Goal: Transaction & Acquisition: Purchase product/service

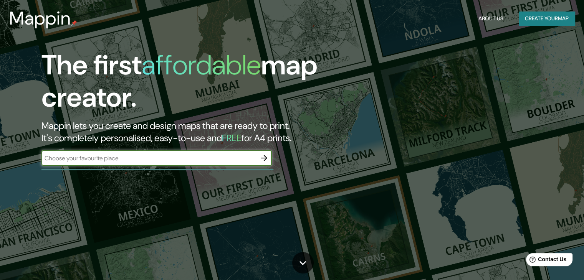
click at [178, 157] on input "text" at bounding box center [148, 158] width 215 height 9
type input "miraflores"
click at [101, 156] on input "miraflores" at bounding box center [148, 158] width 215 height 9
click at [120, 159] on input "miraflores" at bounding box center [148, 158] width 215 height 9
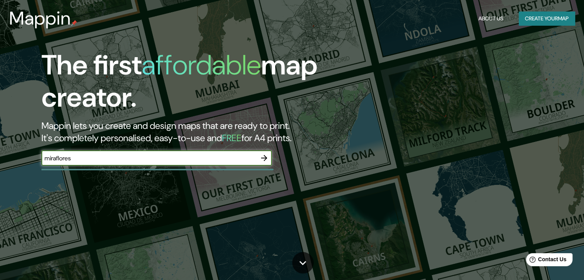
click at [263, 156] on icon "button" at bounding box center [264, 158] width 9 height 9
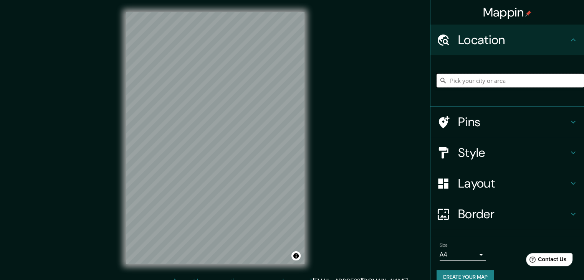
click at [484, 83] on input "Pick your city or area" at bounding box center [511, 81] width 148 height 14
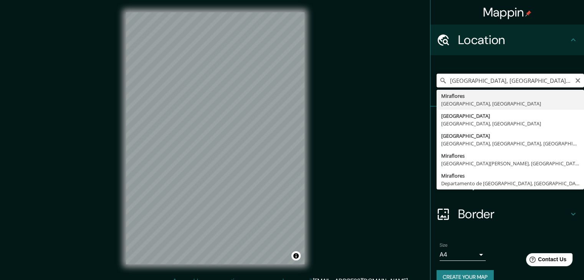
click at [482, 80] on input "[GEOGRAPHIC_DATA], [GEOGRAPHIC_DATA], [GEOGRAPHIC_DATA]" at bounding box center [511, 81] width 148 height 14
click at [545, 79] on input "[GEOGRAPHIC_DATA], [GEOGRAPHIC_DATA], [GEOGRAPHIC_DATA]" at bounding box center [511, 81] width 148 height 14
type input "M"
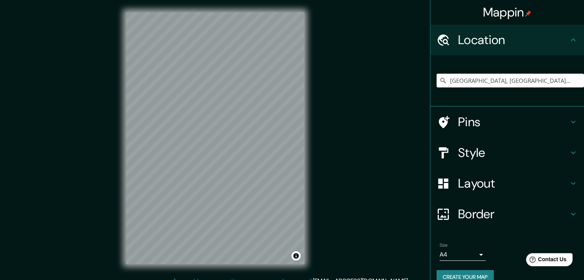
type input "[GEOGRAPHIC_DATA], [GEOGRAPHIC_DATA], [GEOGRAPHIC_DATA], [GEOGRAPHIC_DATA]"
click at [308, 88] on div "© Mapbox © OpenStreetMap Improve this map" at bounding box center [215, 138] width 203 height 277
click at [306, 149] on div "© Mapbox © OpenStreetMap Improve this map" at bounding box center [215, 138] width 203 height 277
click at [551, 83] on input "[GEOGRAPHIC_DATA], [GEOGRAPHIC_DATA], [GEOGRAPHIC_DATA], [GEOGRAPHIC_DATA]" at bounding box center [511, 81] width 148 height 14
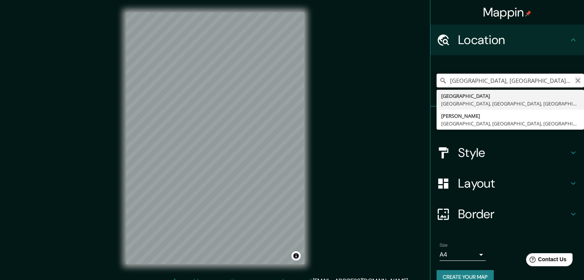
click at [575, 81] on icon "Clear" at bounding box center [578, 81] width 6 height 6
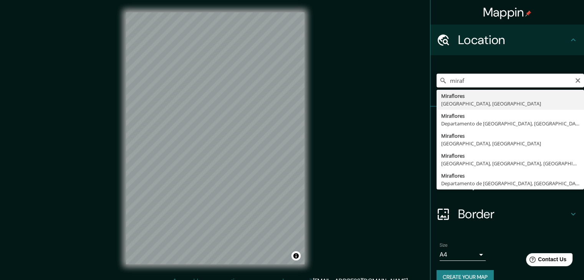
type input "[GEOGRAPHIC_DATA], [GEOGRAPHIC_DATA], [GEOGRAPHIC_DATA]"
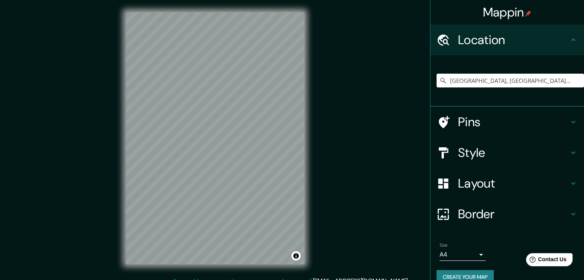
click at [174, 139] on div "© Mapbox © OpenStreetMap Improve this map" at bounding box center [215, 138] width 203 height 277
click at [518, 117] on h4 "Pins" at bounding box center [513, 121] width 111 height 15
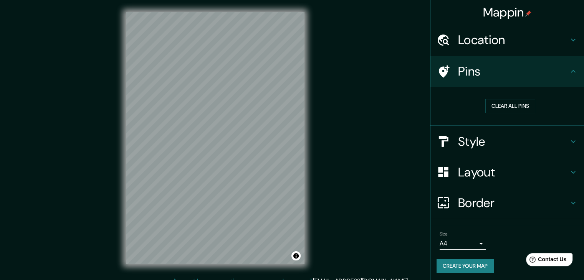
click at [486, 137] on h4 "Style" at bounding box center [513, 141] width 111 height 15
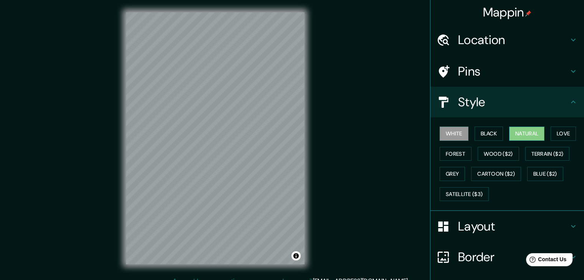
click at [536, 133] on button "Natural" at bounding box center [526, 134] width 35 height 14
click at [250, 2] on div "© Mapbox © OpenStreetMap Improve this map" at bounding box center [215, 138] width 203 height 277
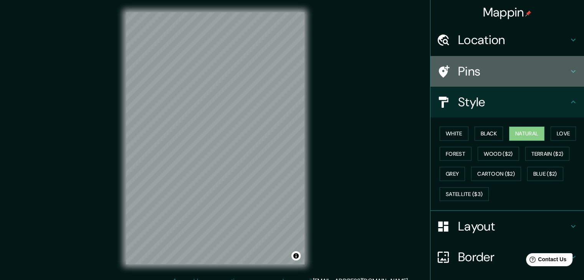
click at [469, 77] on h4 "Pins" at bounding box center [513, 71] width 111 height 15
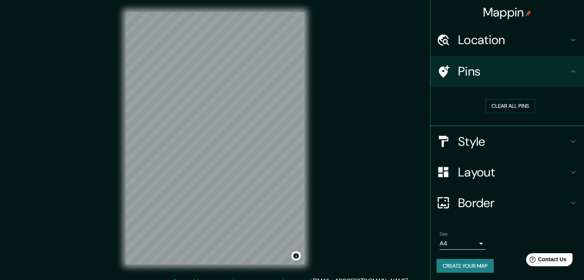
click at [481, 80] on div "Pins" at bounding box center [508, 71] width 154 height 31
click at [468, 137] on h4 "Style" at bounding box center [513, 141] width 111 height 15
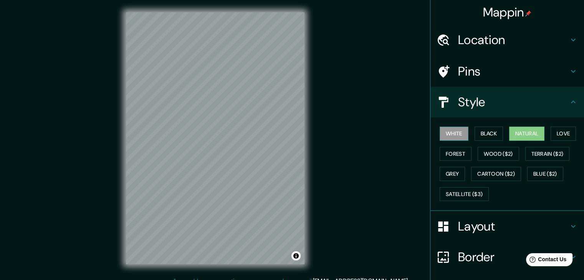
click at [448, 127] on button "White" at bounding box center [454, 134] width 29 height 14
click at [464, 129] on div "White Black Natural Love Forest Wood ($2) Terrain ($2) Grey Cartoon ($2) Blue (…" at bounding box center [511, 164] width 148 height 81
click at [475, 133] on button "Black" at bounding box center [489, 134] width 29 height 14
click at [525, 133] on button "Natural" at bounding box center [526, 134] width 35 height 14
click at [556, 130] on button "Love" at bounding box center [563, 134] width 25 height 14
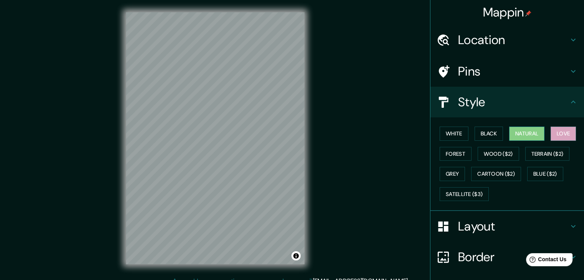
click at [529, 129] on button "Natural" at bounding box center [526, 134] width 35 height 14
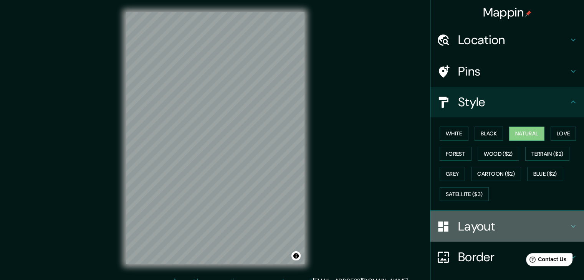
click at [463, 231] on h4 "Layout" at bounding box center [513, 226] width 111 height 15
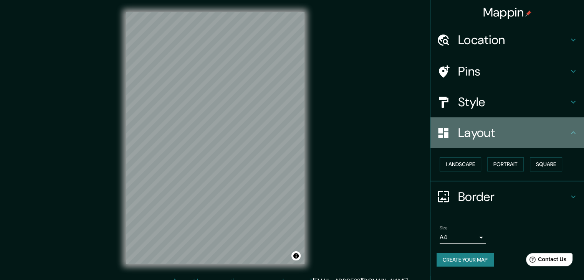
click at [481, 135] on h4 "Layout" at bounding box center [513, 132] width 111 height 15
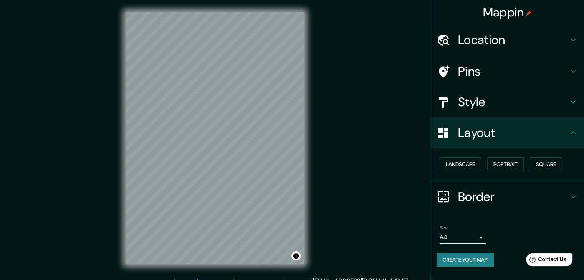
click at [477, 70] on h4 "Pins" at bounding box center [513, 71] width 111 height 15
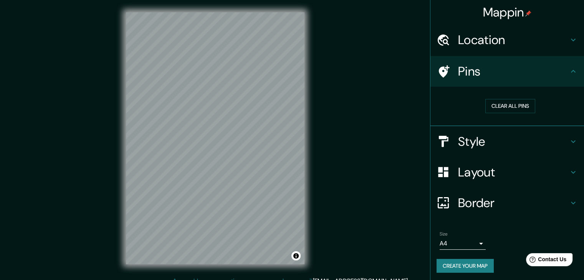
click at [489, 146] on h4 "Style" at bounding box center [513, 141] width 111 height 15
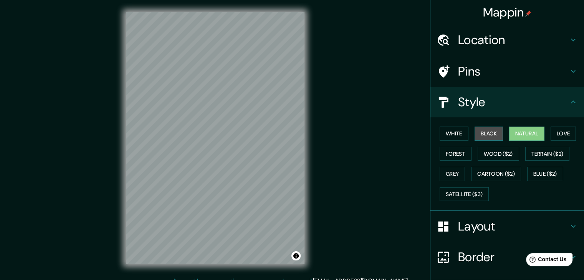
click at [486, 131] on button "Black" at bounding box center [489, 134] width 29 height 14
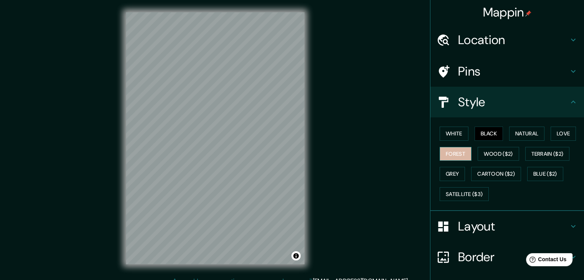
click at [445, 154] on button "Forest" at bounding box center [456, 154] width 32 height 14
click at [476, 136] on button "Black" at bounding box center [489, 134] width 29 height 14
